Goal: Information Seeking & Learning: Learn about a topic

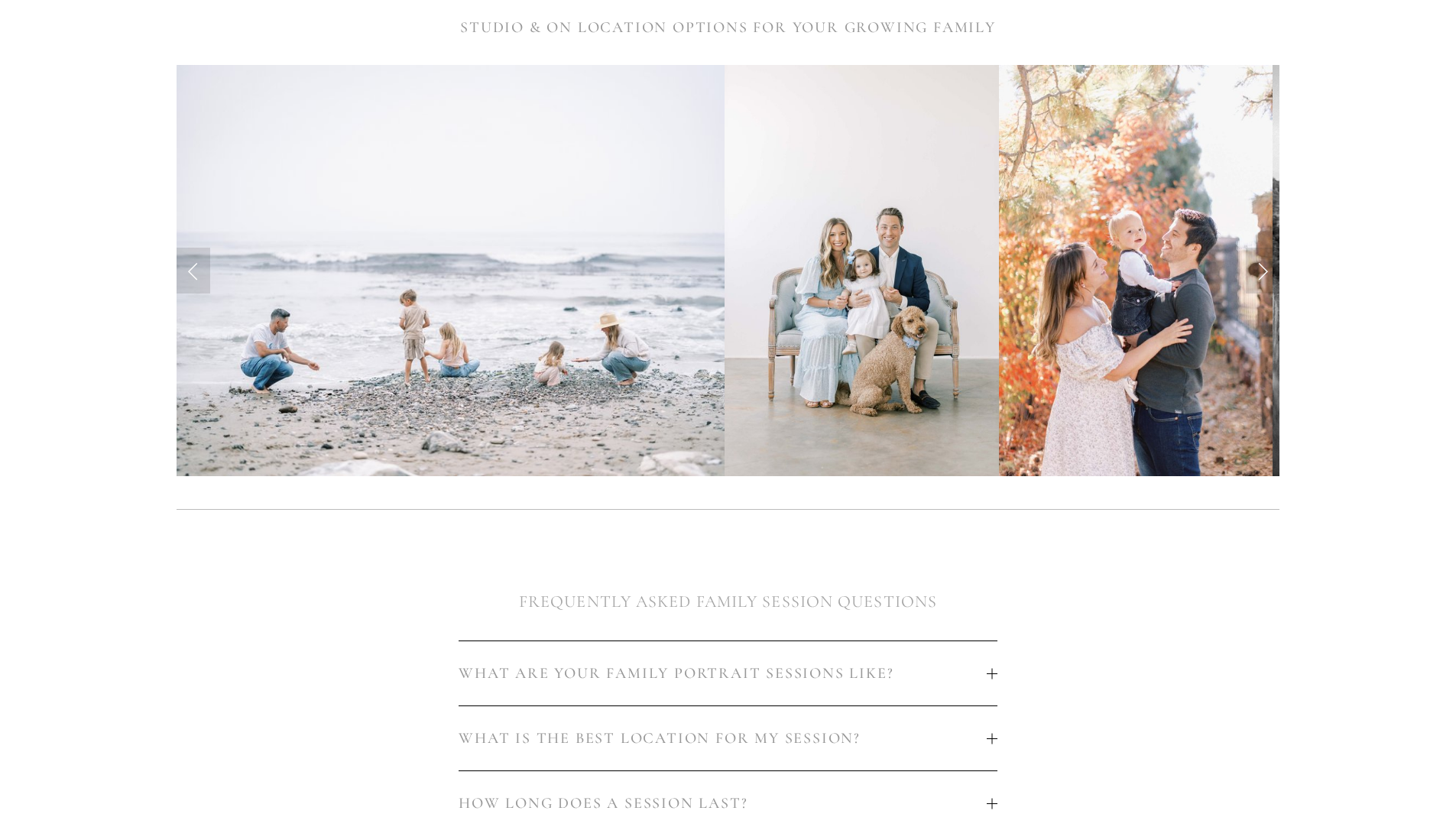
scroll to position [153, 0]
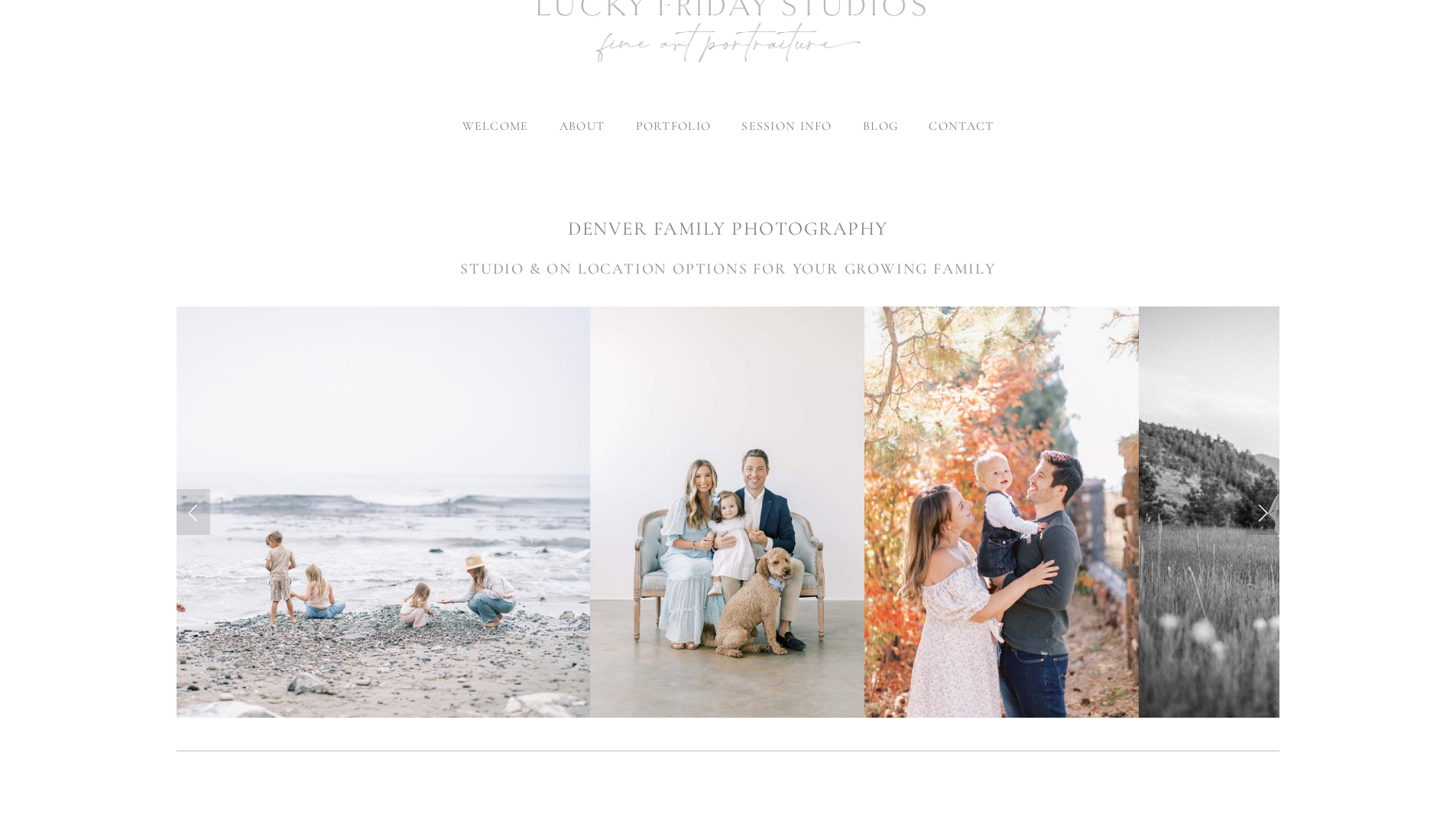
click at [1263, 508] on link "Next Slide" at bounding box center [1262, 511] width 33 height 46
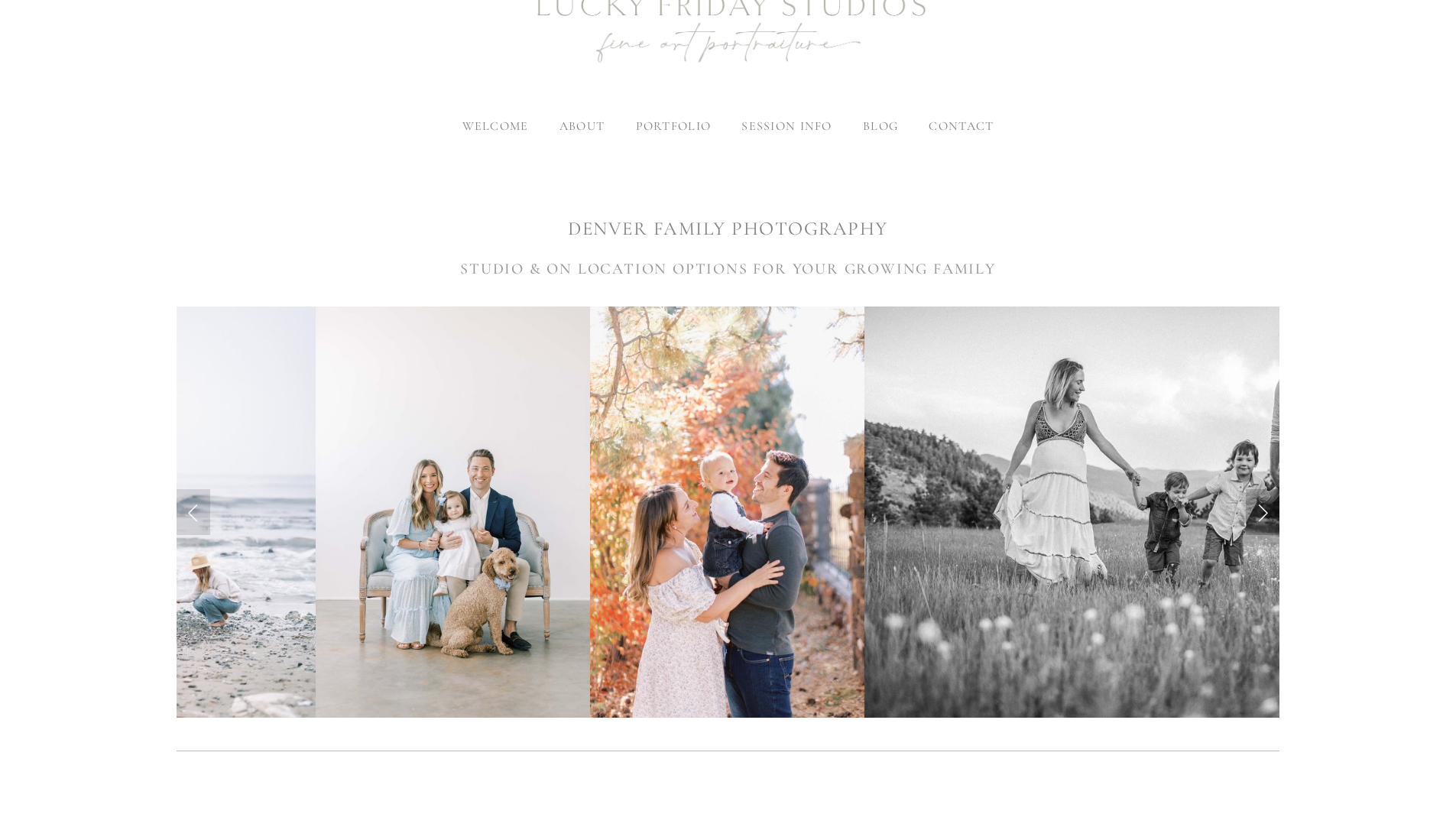
click at [1263, 508] on link "Next Slide" at bounding box center [1262, 511] width 33 height 46
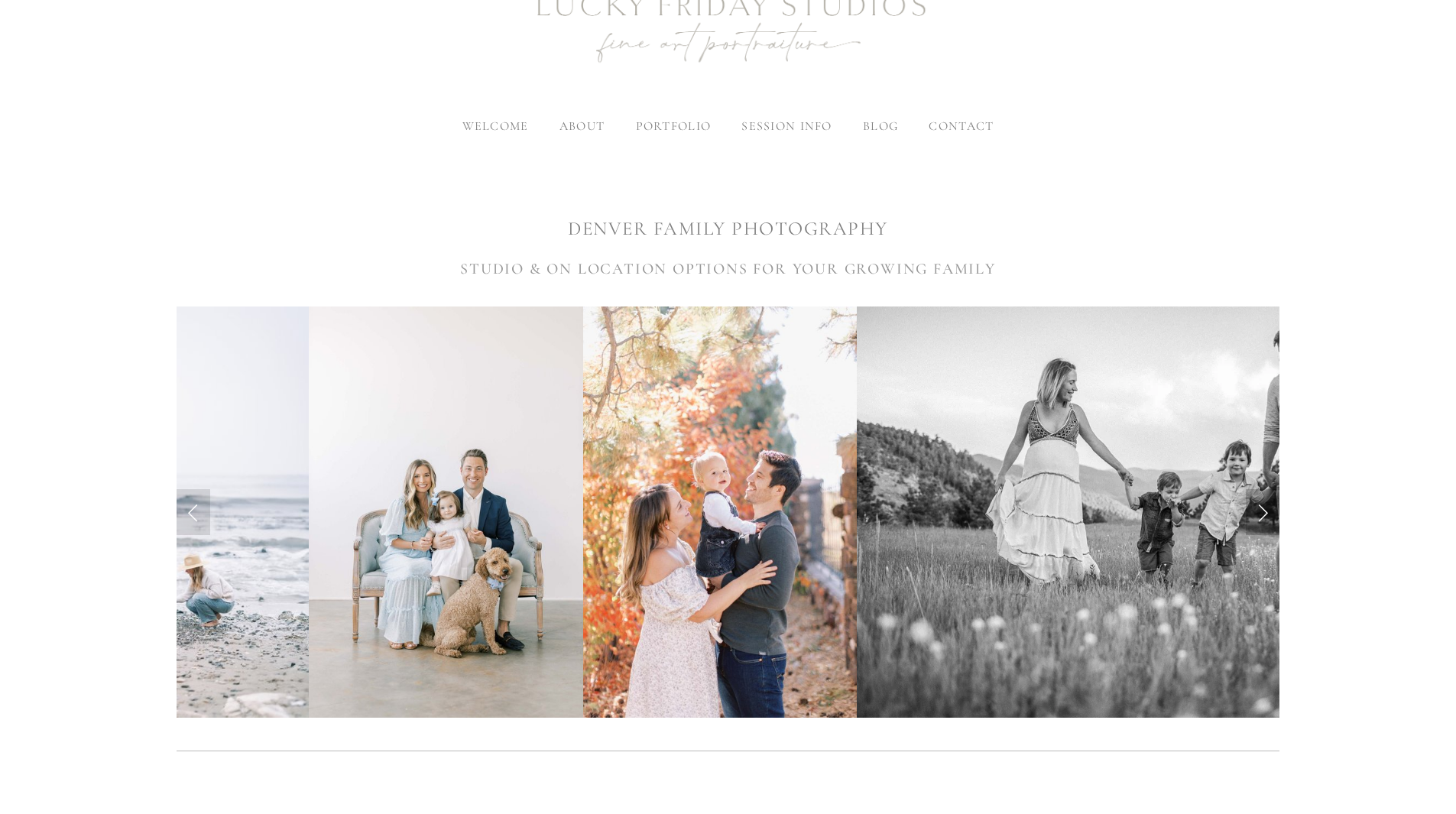
click at [1263, 508] on link "Next Slide" at bounding box center [1262, 511] width 33 height 46
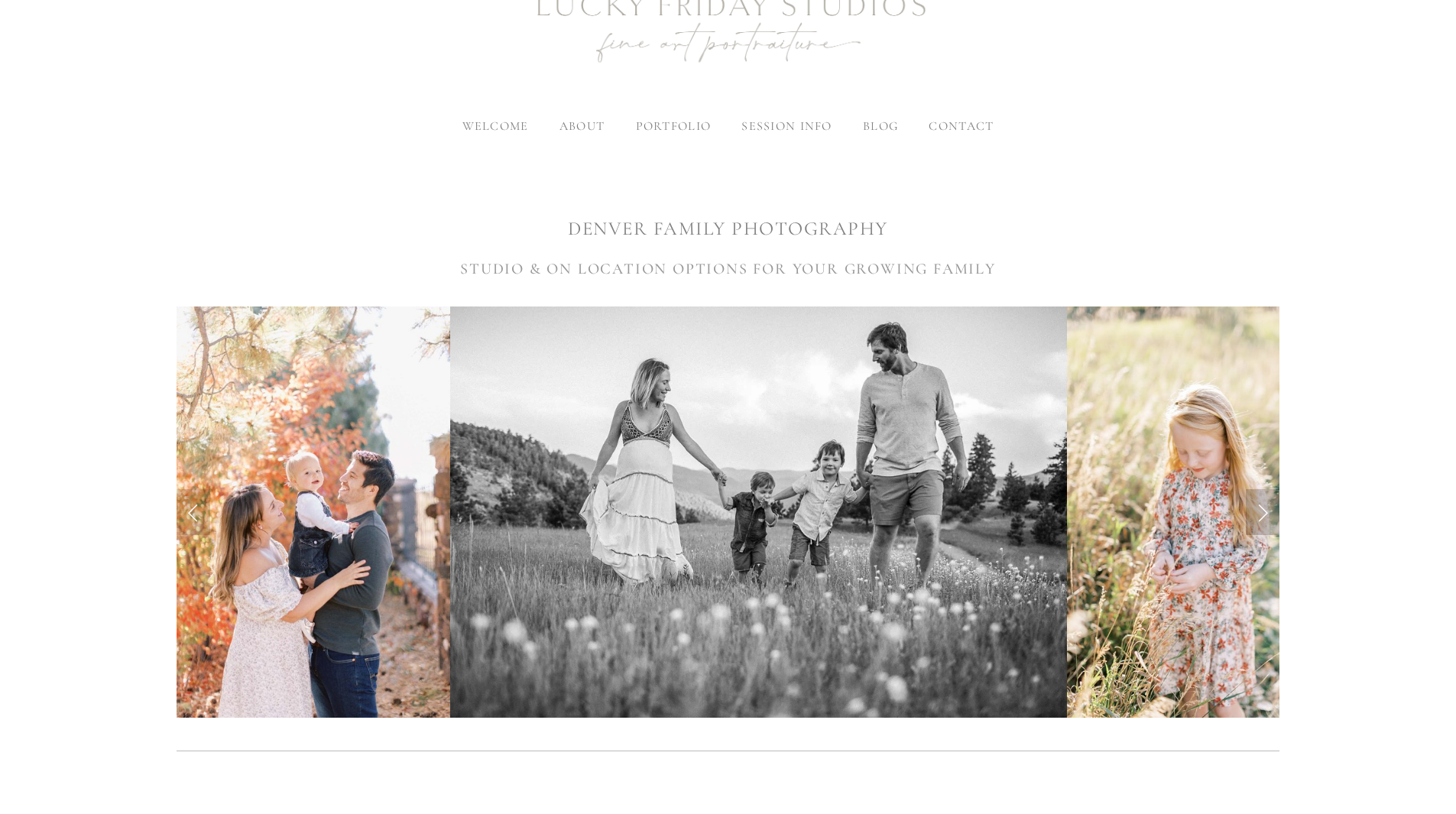
click at [1263, 508] on link "Next Slide" at bounding box center [1262, 511] width 33 height 46
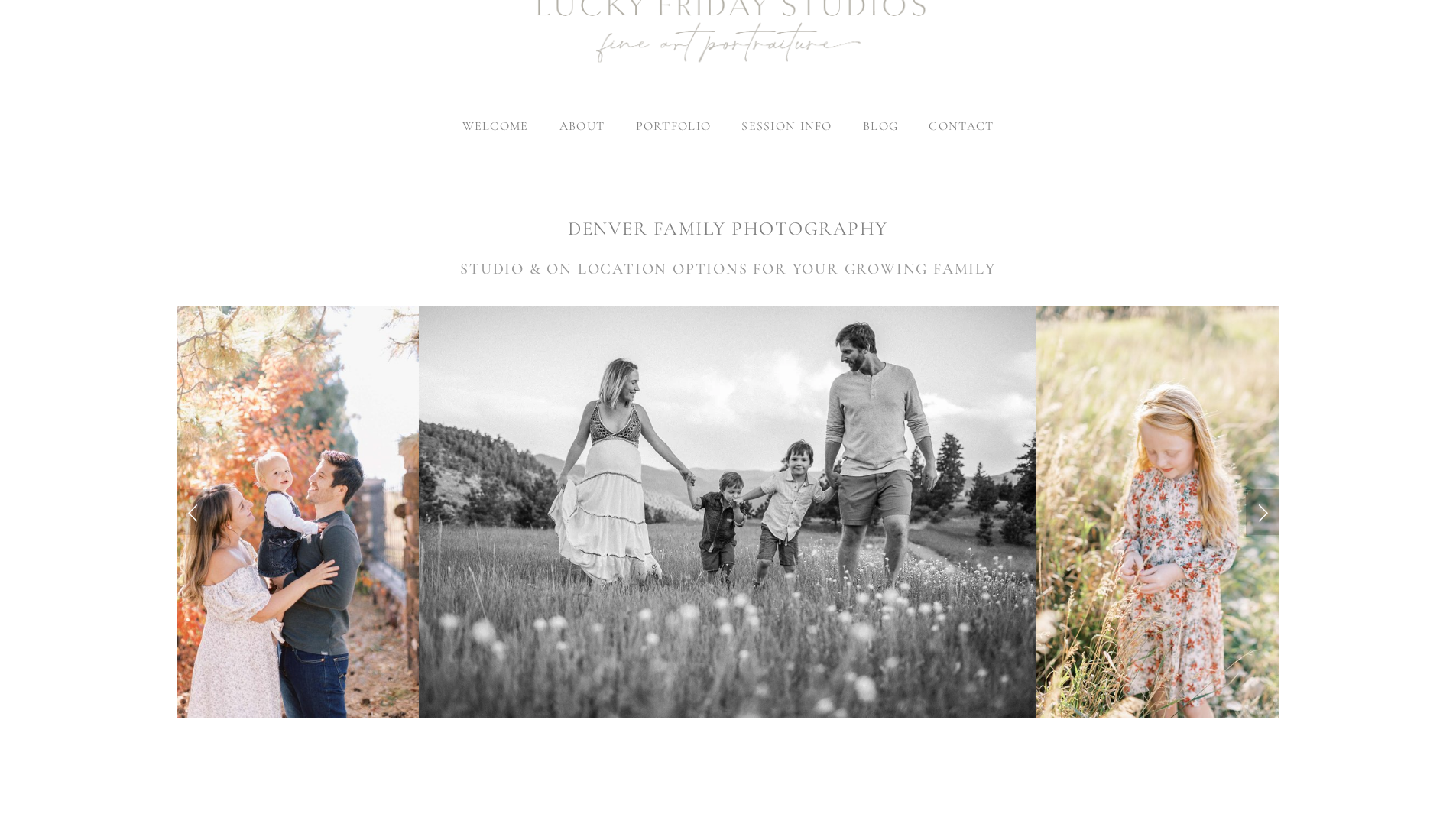
click at [1261, 508] on link "Next Slide" at bounding box center [1262, 511] width 33 height 46
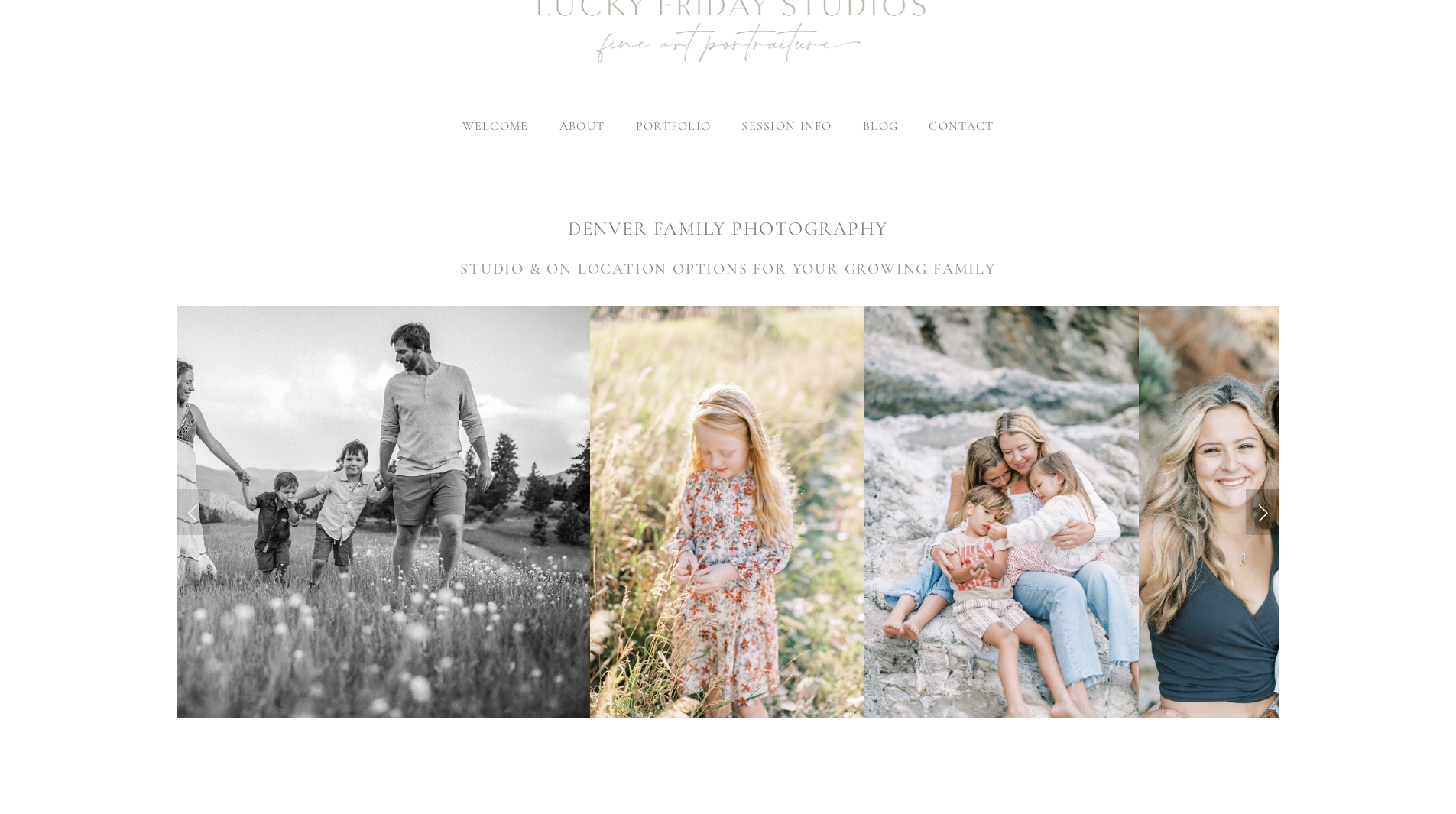
click at [1261, 508] on link "Next Slide" at bounding box center [1262, 511] width 33 height 46
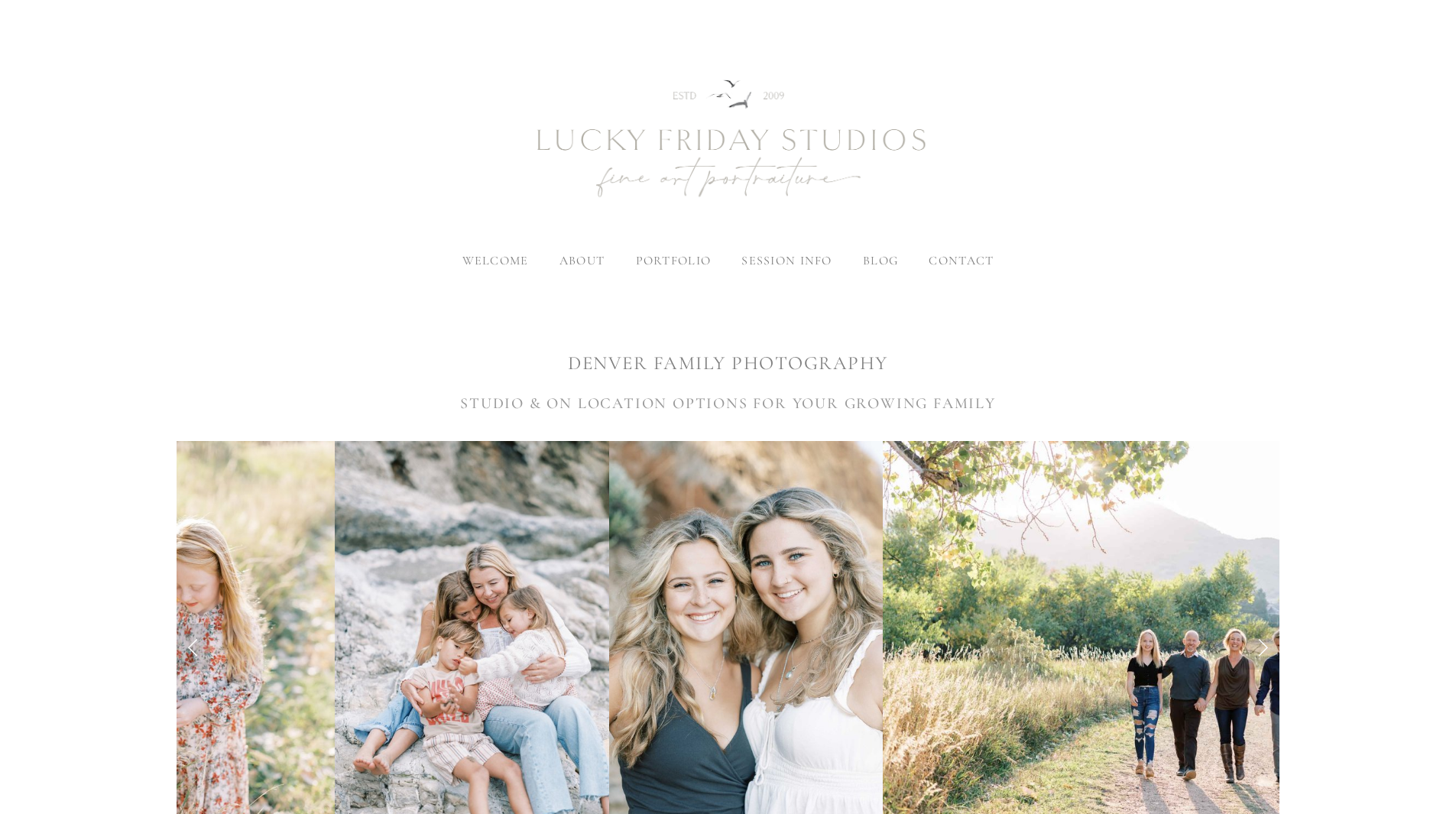
scroll to position [0, 0]
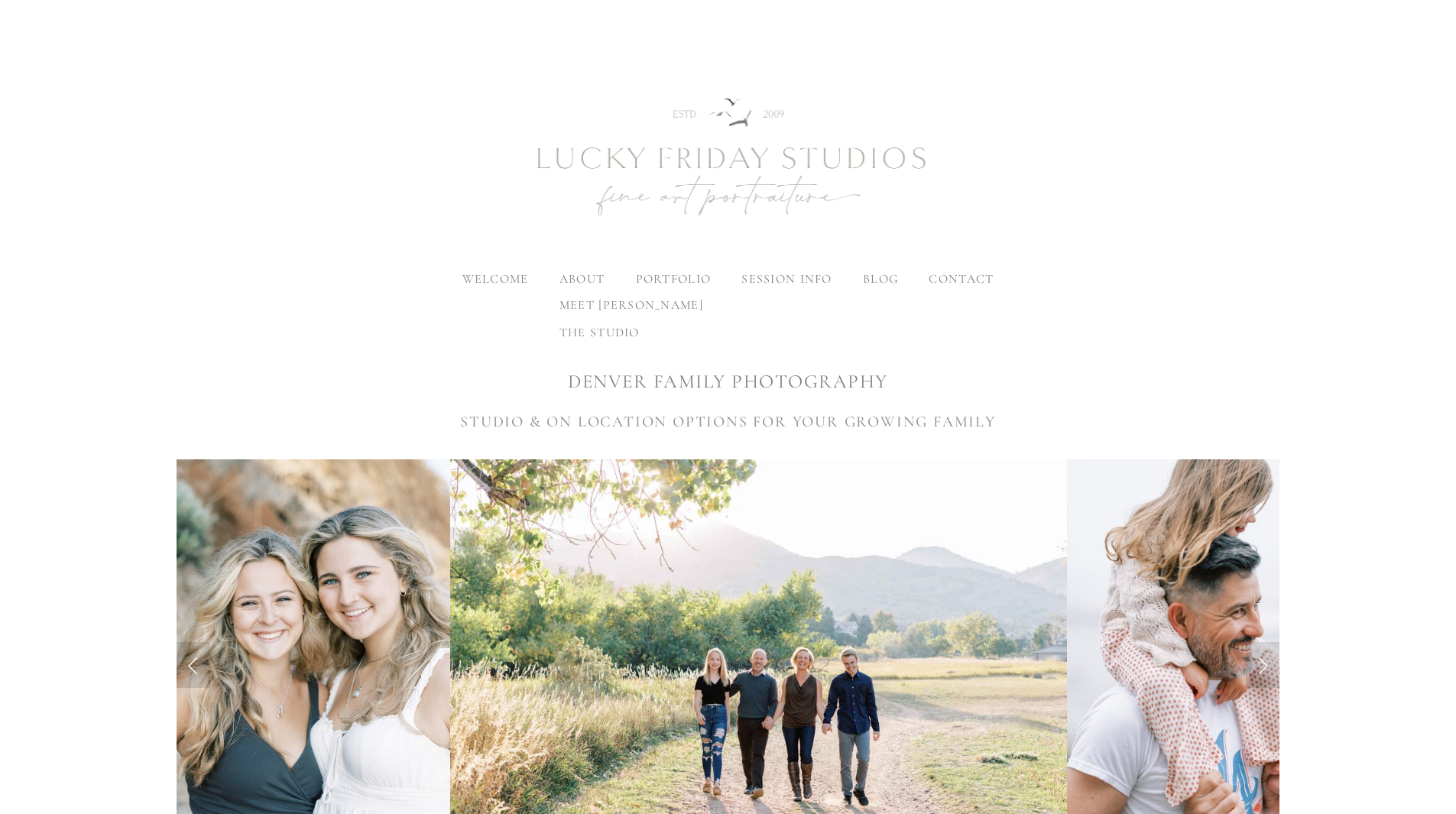
click at [611, 307] on span "meet [PERSON_NAME]" at bounding box center [631, 304] width 143 height 15
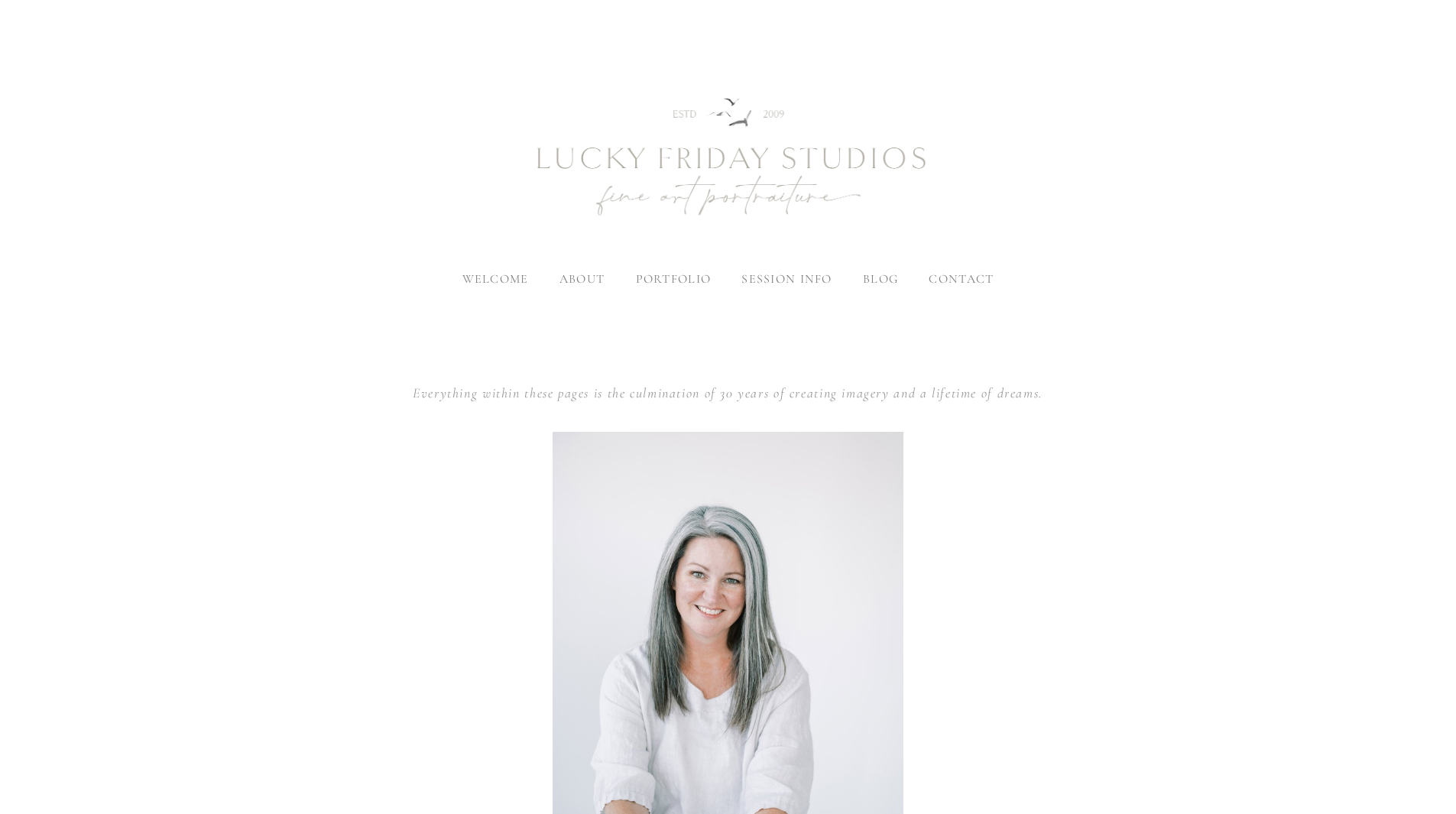
scroll to position [687, 0]
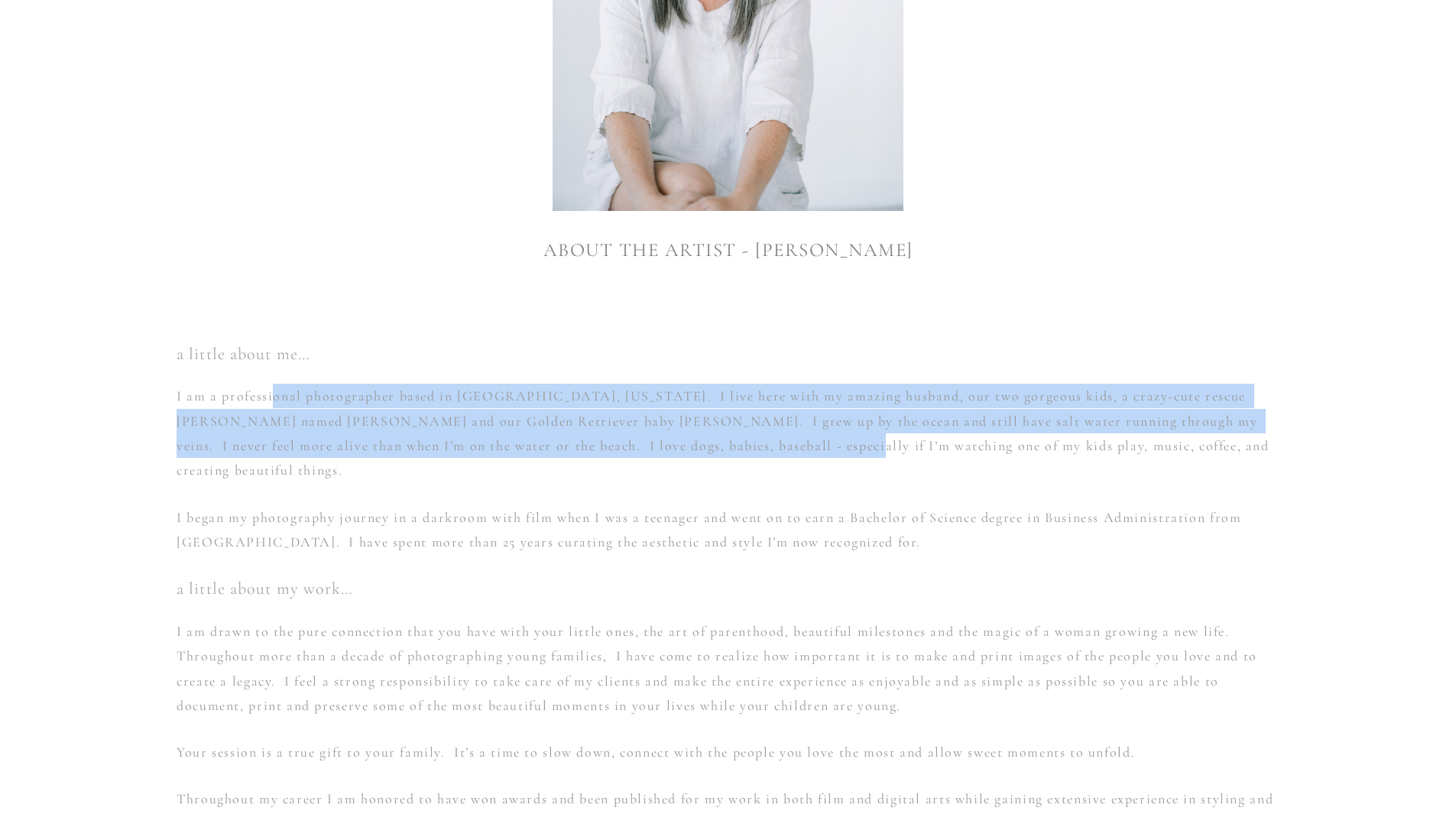
drag, startPoint x: 271, startPoint y: 381, endPoint x: 714, endPoint y: 439, distance: 446.8
click at [714, 439] on div "a little about me… I am a professional photographer based in [GEOGRAPHIC_DATA],…" at bounding box center [728, 589] width 1103 height 494
click at [716, 439] on p "I am a professional photographer based in [GEOGRAPHIC_DATA], [US_STATE]. I live…" at bounding box center [728, 433] width 1103 height 99
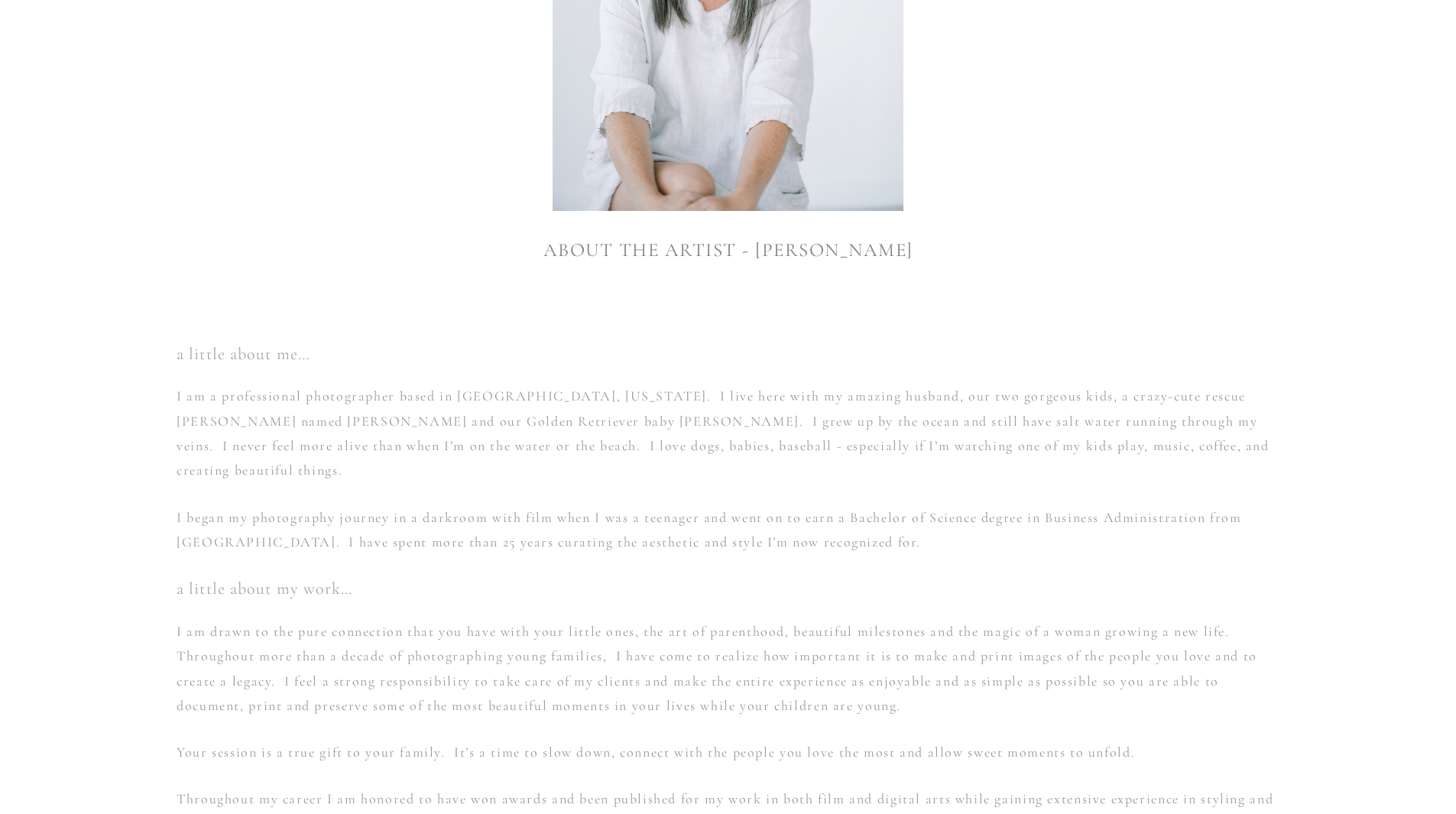
drag, startPoint x: 914, startPoint y: 518, endPoint x: 912, endPoint y: 528, distance: 10.2
click at [914, 519] on p "I began my photography journey in a darkroom with film when I was a teenager an…" at bounding box center [728, 530] width 1103 height 50
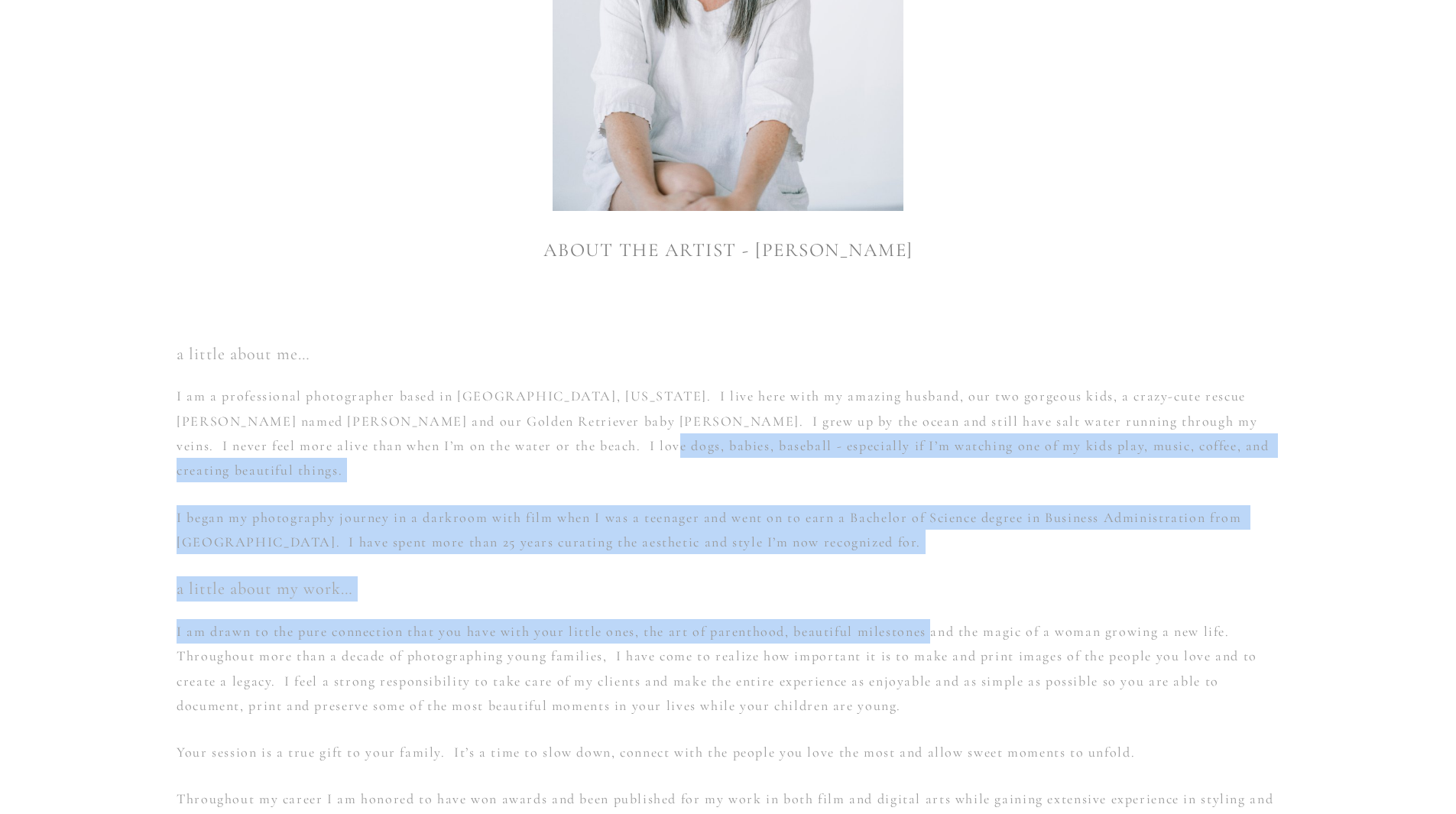
click at [498, 437] on div "a little about me… I am a professional photographer based in [GEOGRAPHIC_DATA],…" at bounding box center [728, 589] width 1103 height 494
click at [601, 447] on p "I am a professional photographer based in [GEOGRAPHIC_DATA], [US_STATE]. I live…" at bounding box center [728, 433] width 1103 height 99
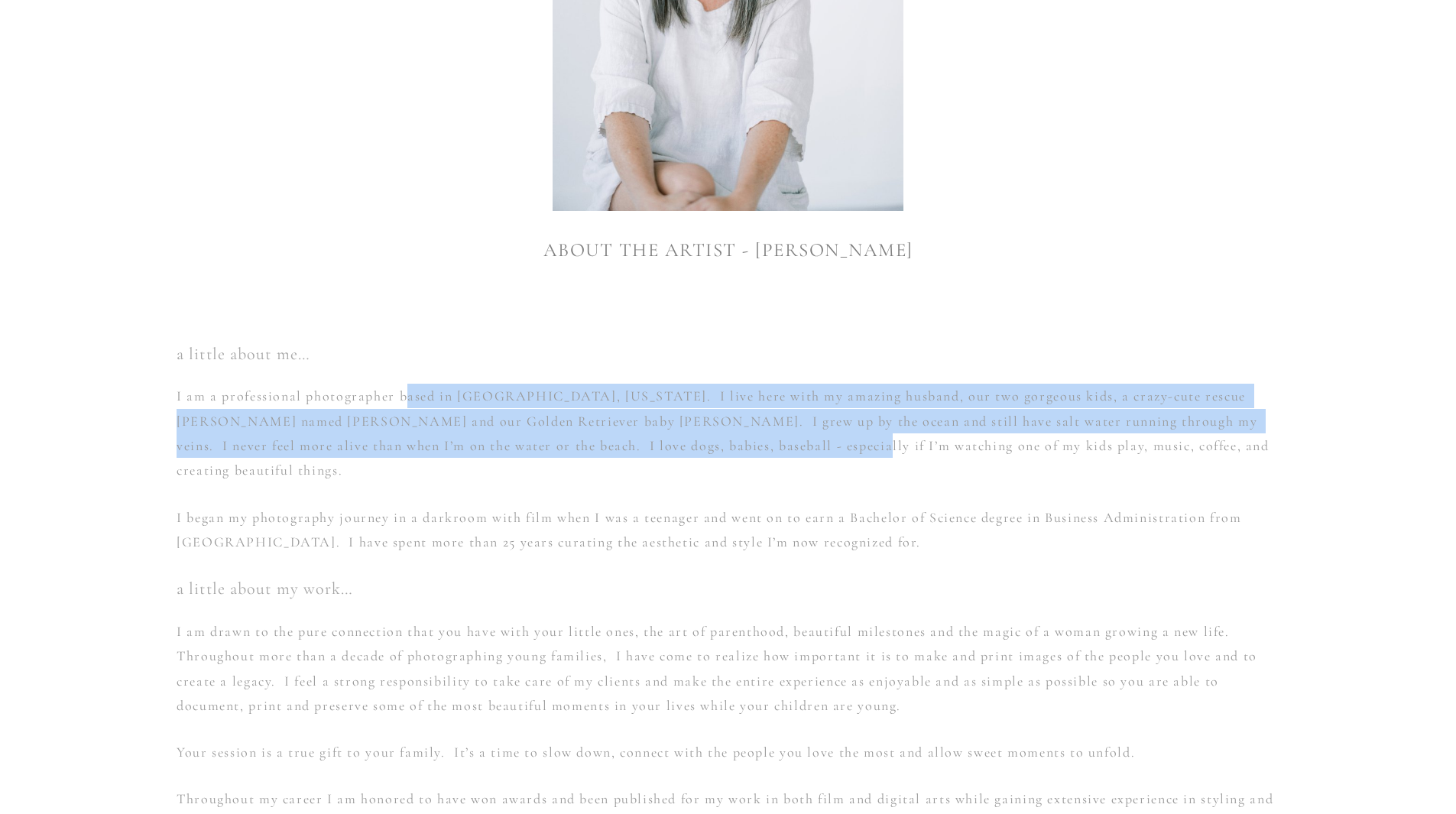
drag, startPoint x: 404, startPoint y: 392, endPoint x: 729, endPoint y: 441, distance: 328.7
click at [725, 440] on p "I am a professional photographer based in [GEOGRAPHIC_DATA], [US_STATE]. I live…" at bounding box center [728, 433] width 1103 height 99
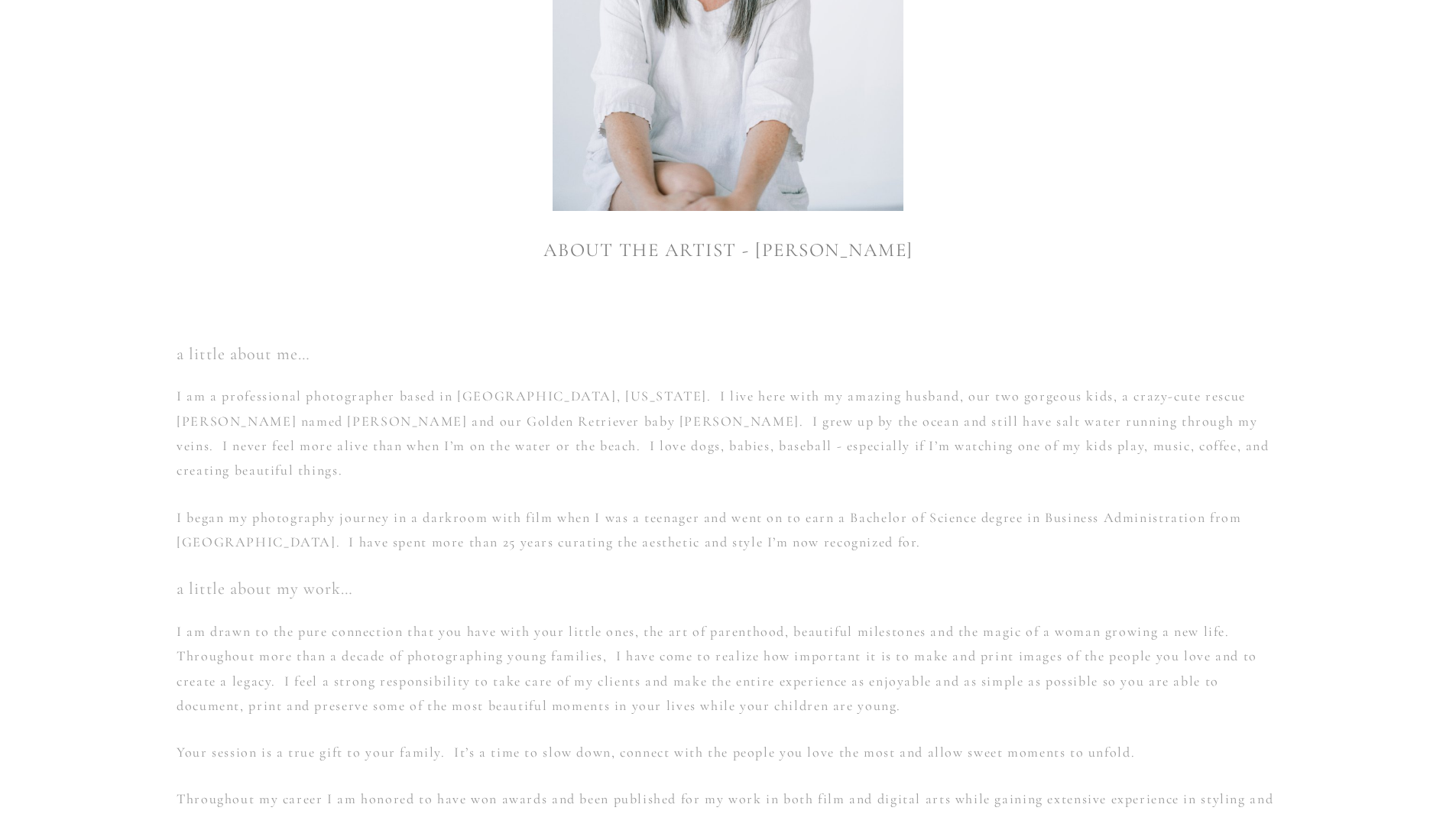
click at [731, 443] on p "I am a professional photographer based in [GEOGRAPHIC_DATA], [US_STATE]. I live…" at bounding box center [728, 433] width 1103 height 99
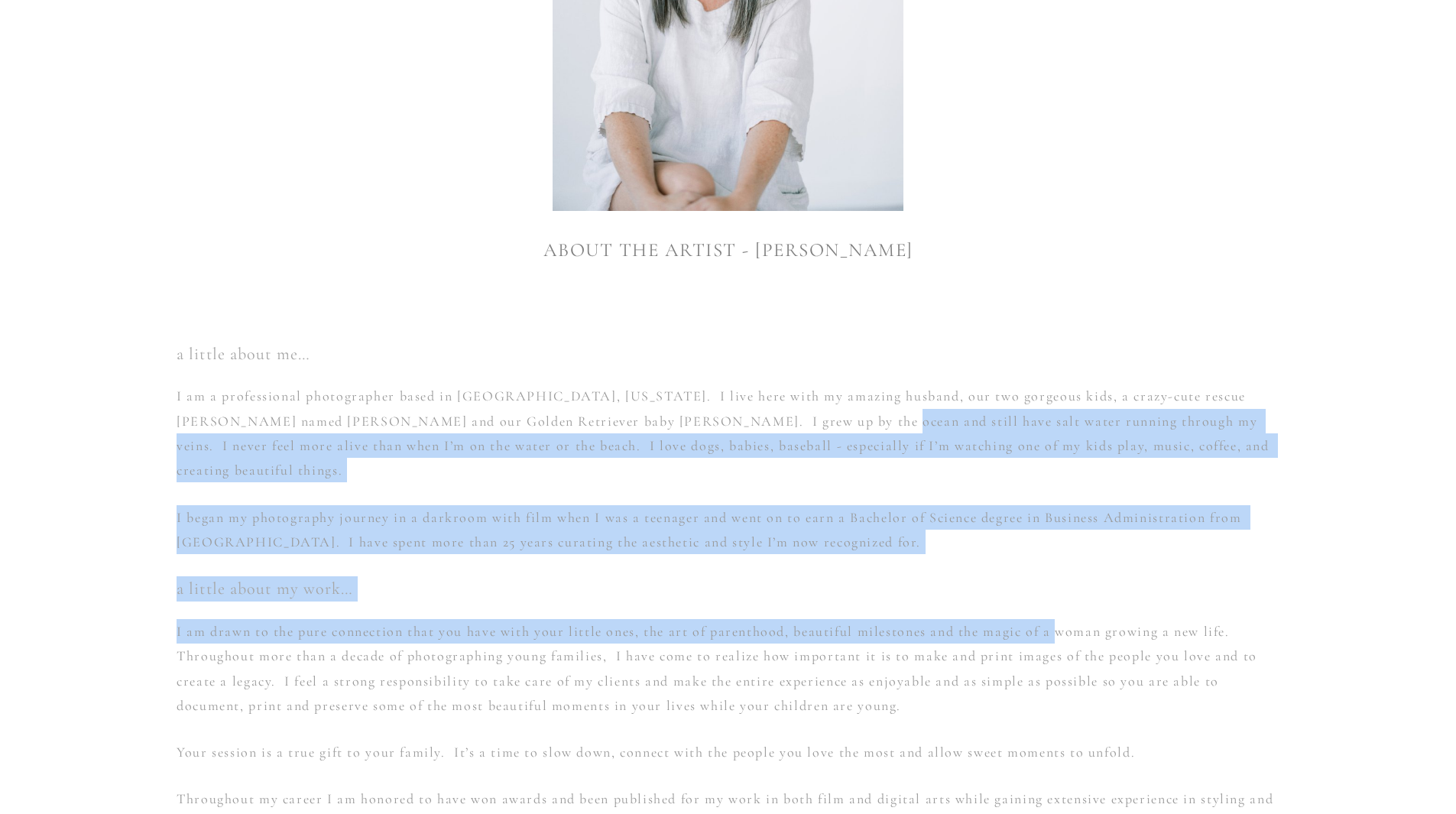
drag, startPoint x: 1023, startPoint y: 555, endPoint x: 718, endPoint y: 414, distance: 336.0
click at [730, 418] on div "a little about me… I am a professional photographer based in [GEOGRAPHIC_DATA],…" at bounding box center [728, 589] width 1103 height 494
click at [942, 505] on p "I began my photography journey in a darkroom with film when I was a teenager an…" at bounding box center [728, 530] width 1103 height 50
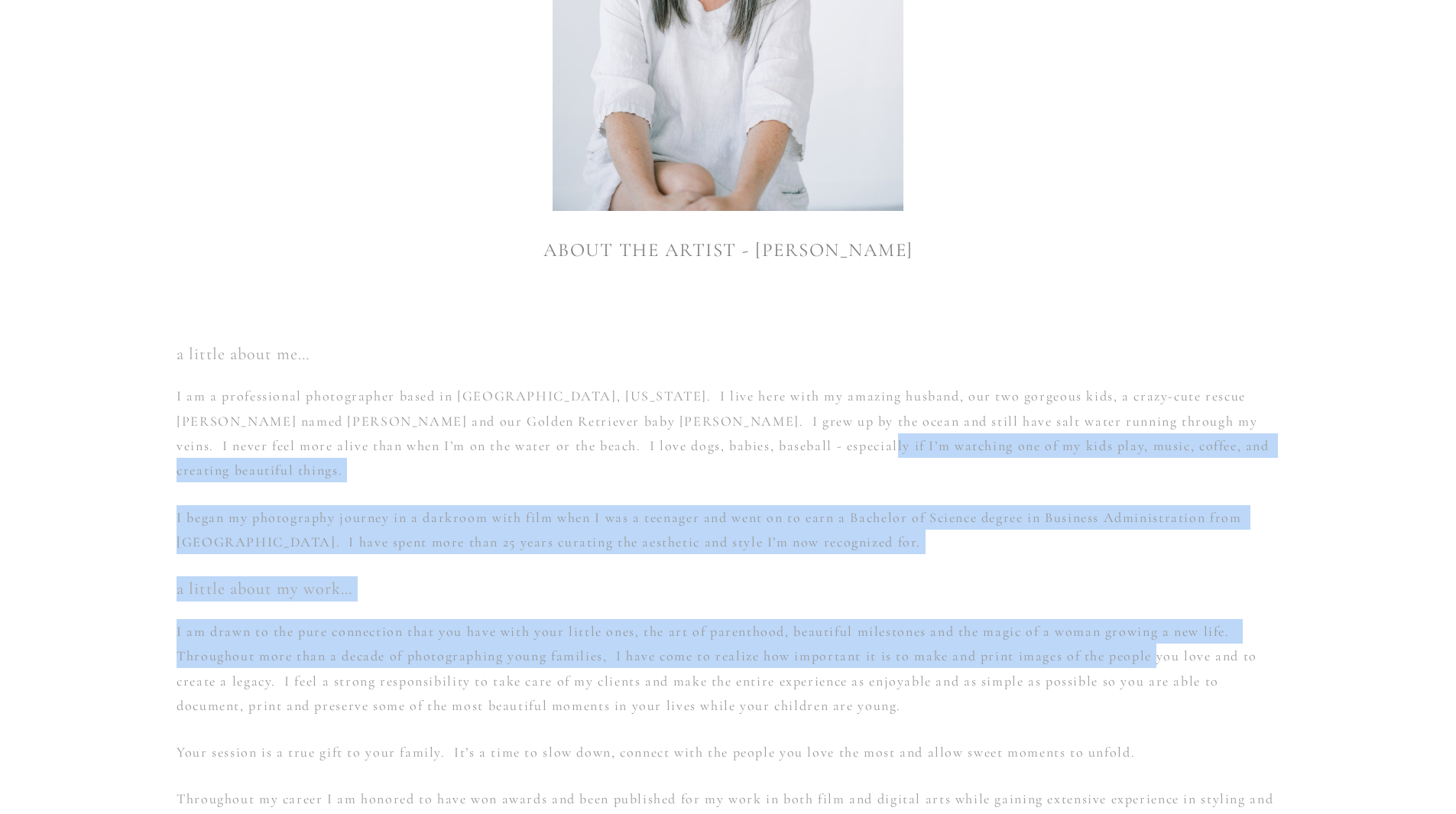
drag, startPoint x: 744, startPoint y: 454, endPoint x: 776, endPoint y: 458, distance: 32.2
click at [691, 439] on div "a little about me… I am a professional photographer based in [GEOGRAPHIC_DATA],…" at bounding box center [728, 589] width 1103 height 494
click at [963, 576] on h2 "a little about my work…" at bounding box center [728, 589] width 1103 height 25
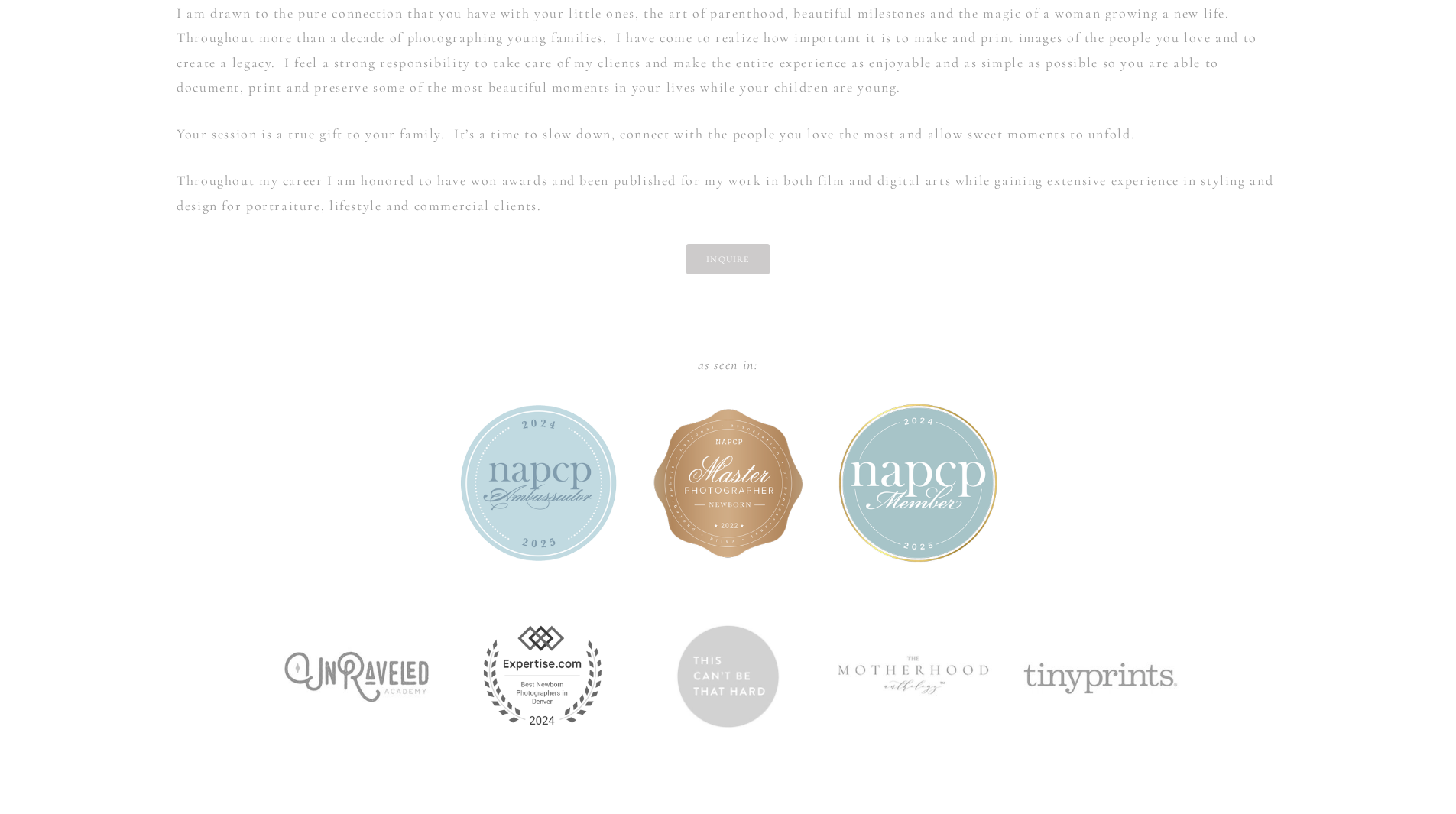
scroll to position [936, 0]
